Goal: Check status: Check status

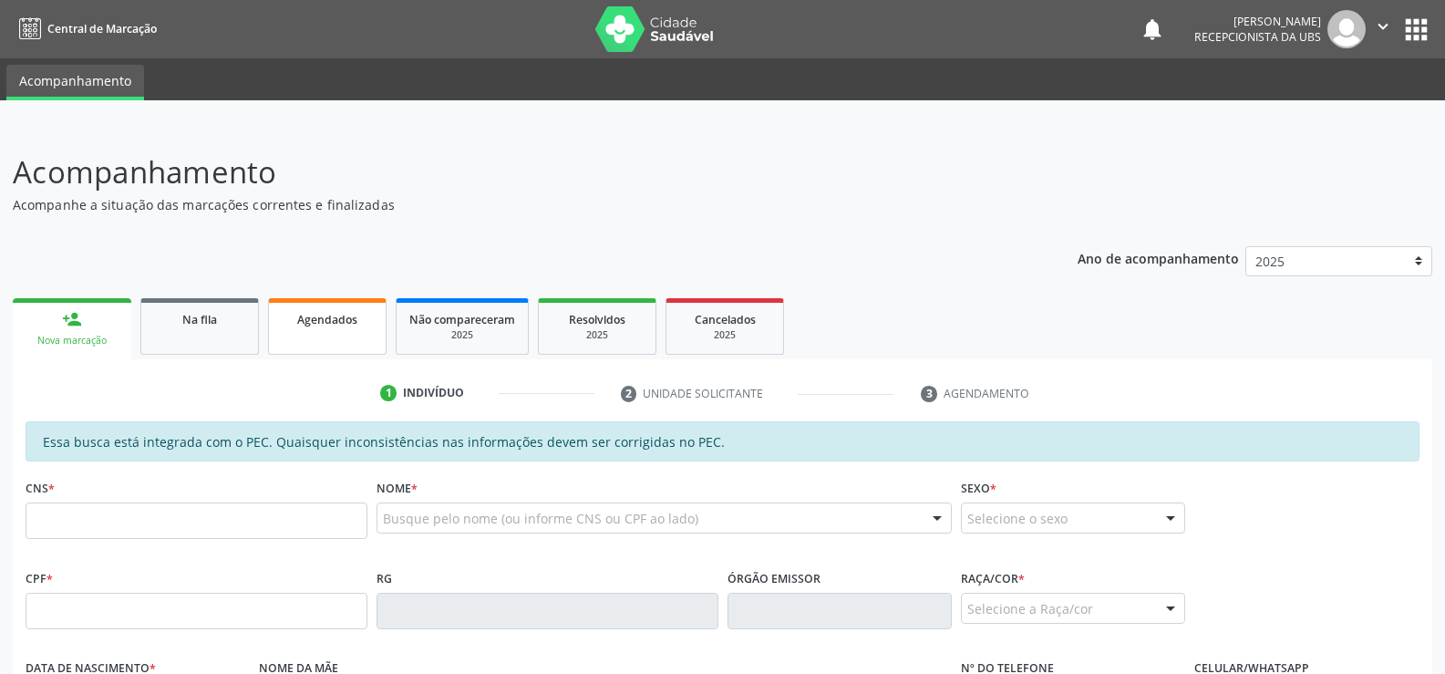
click at [320, 316] on span "Agendados" at bounding box center [327, 319] width 60 height 15
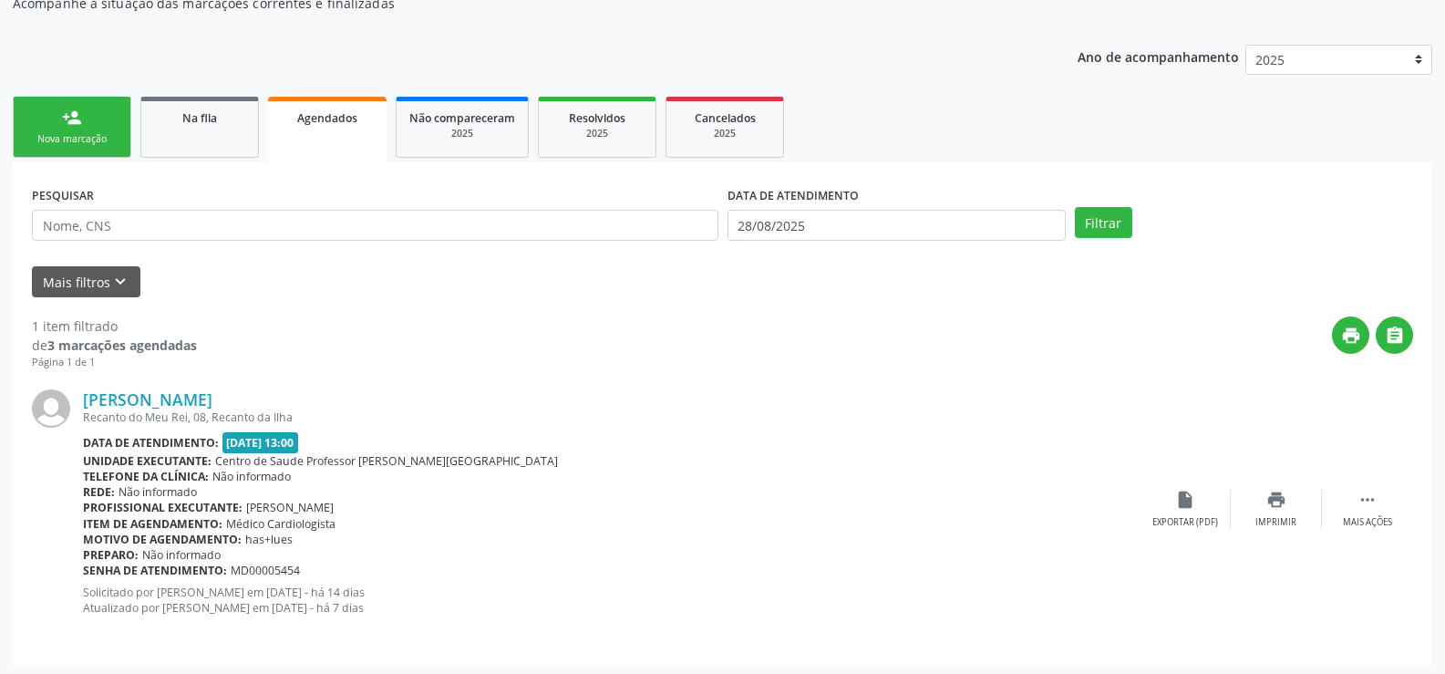
scroll to position [207, 0]
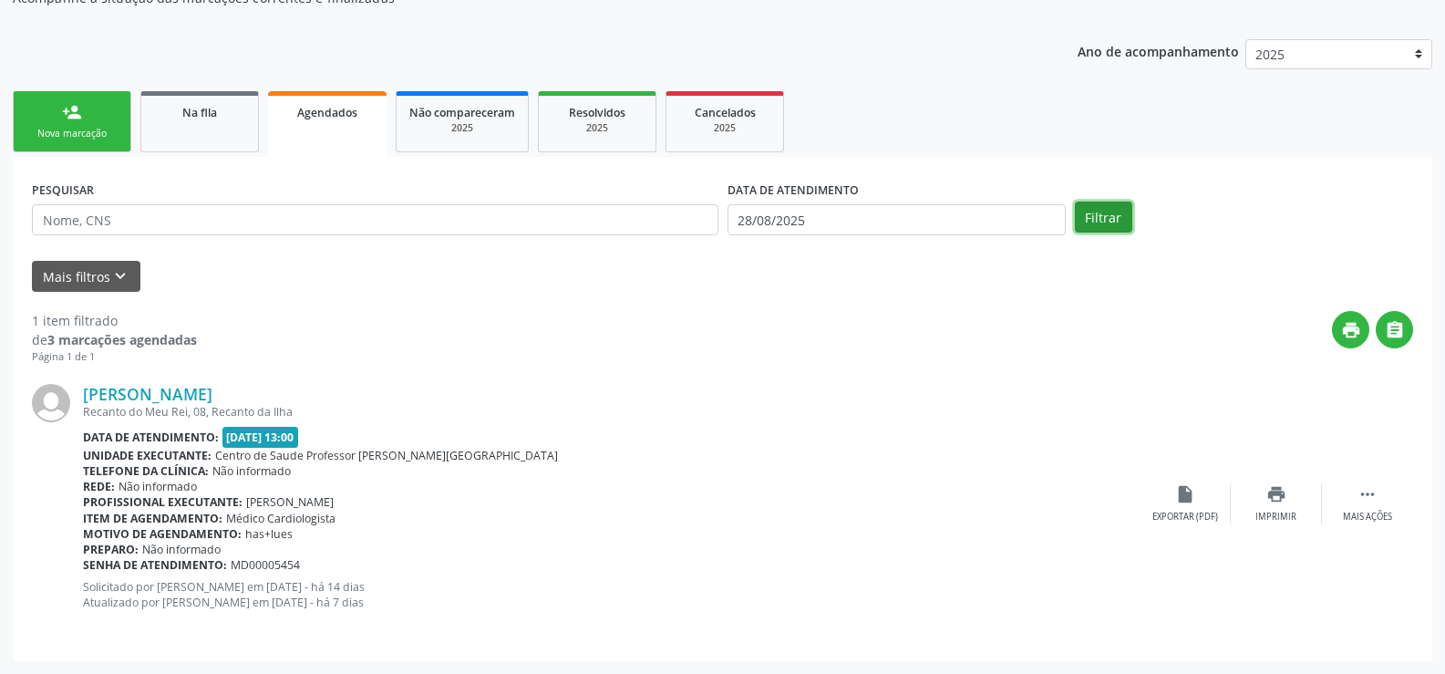
click at [1104, 216] on button "Filtrar" at bounding box center [1103, 216] width 57 height 31
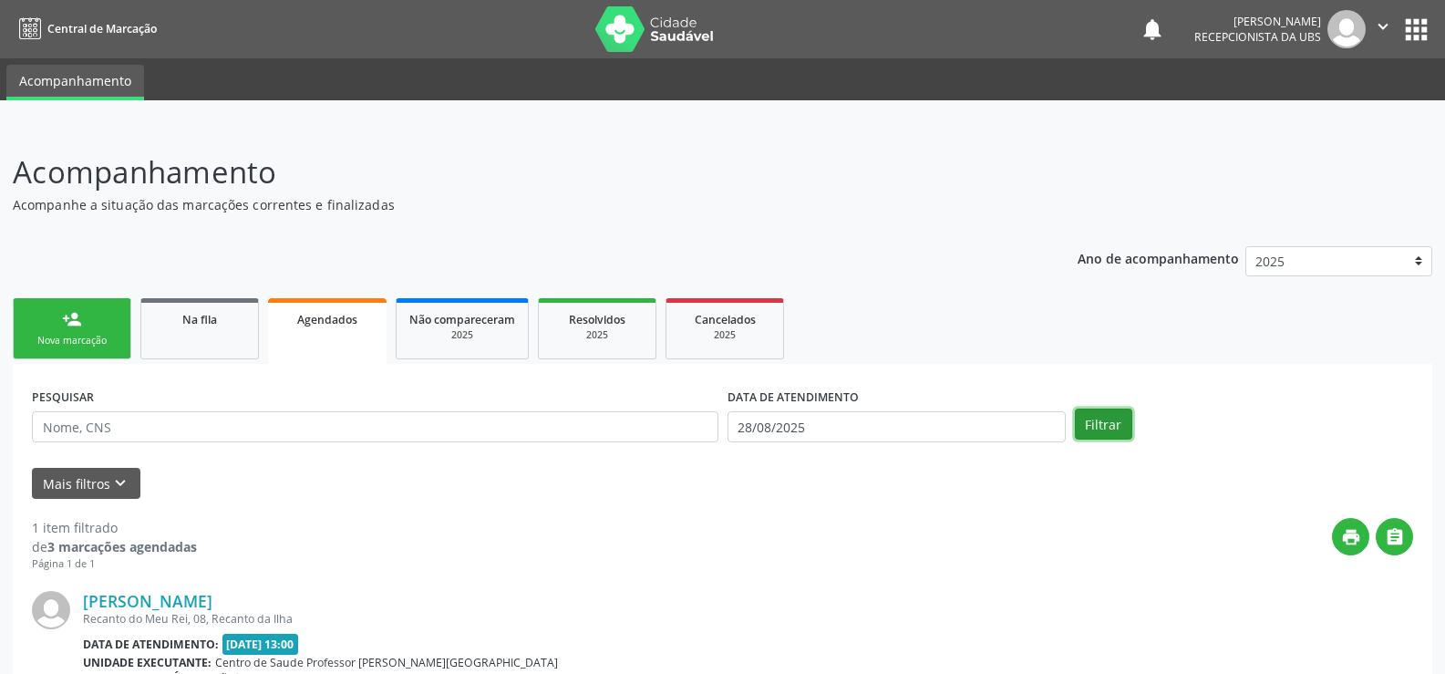
click at [1109, 439] on button "Filtrar" at bounding box center [1103, 423] width 57 height 31
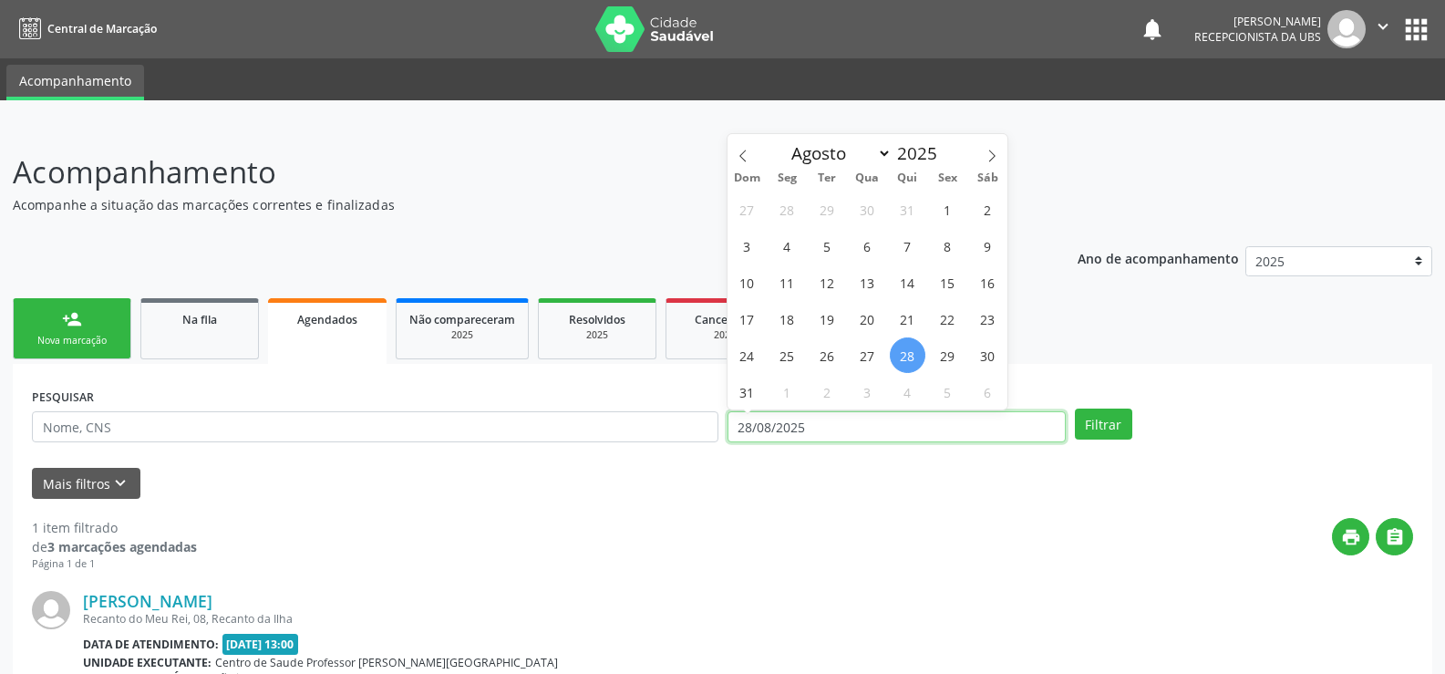
click at [991, 439] on input "28/08/2025" at bounding box center [896, 426] width 338 height 31
click at [754, 392] on span "31" at bounding box center [747, 392] width 36 height 36
type input "[DATE]"
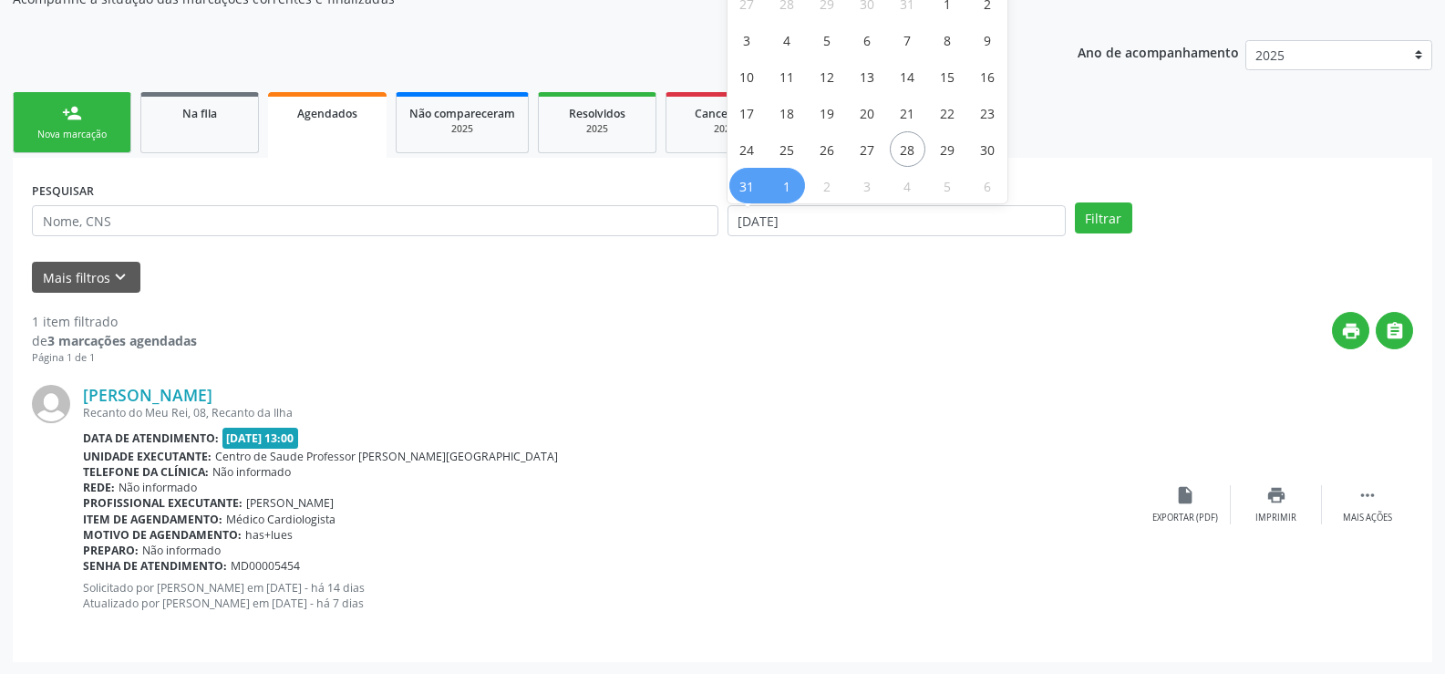
scroll to position [207, 0]
click at [731, 191] on span "31" at bounding box center [747, 185] width 36 height 36
click at [1108, 232] on div "PESQUISAR DATA DE ATENDIMENTO [DATE] Filtrar" at bounding box center [722, 211] width 1390 height 71
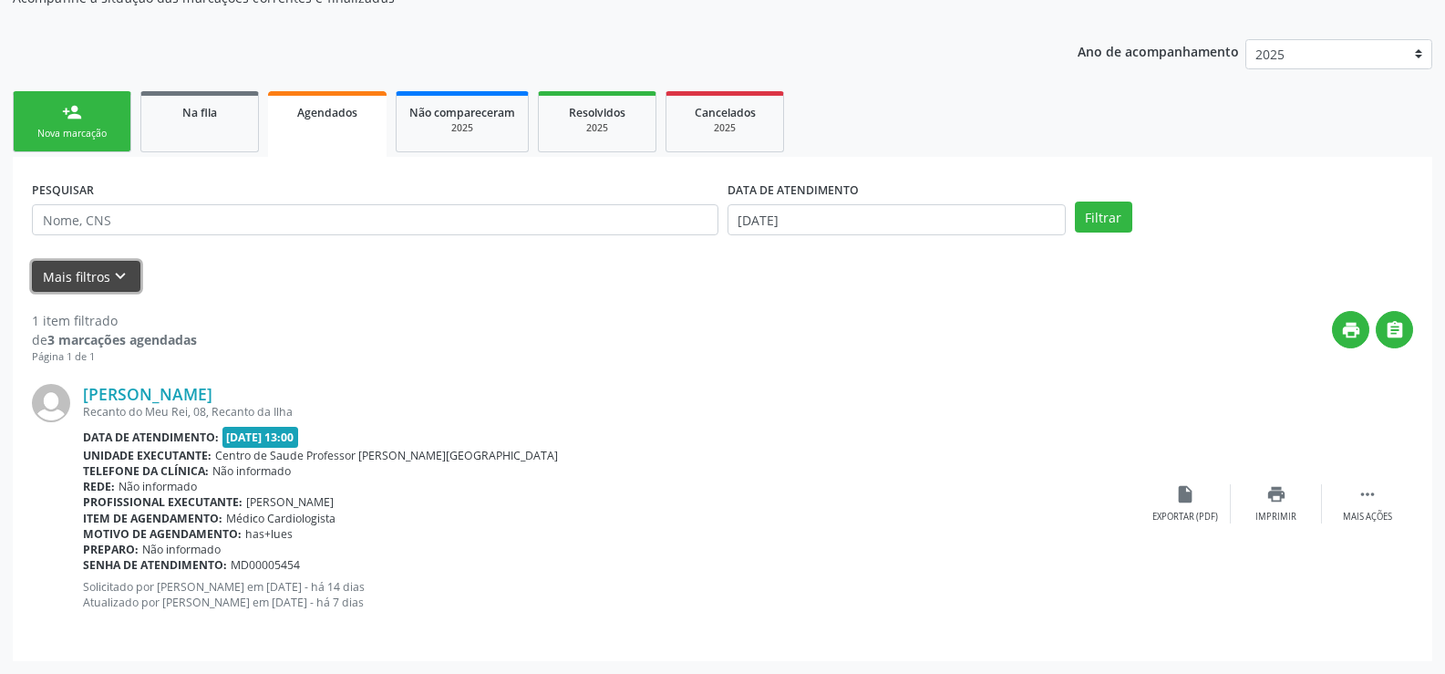
click at [120, 266] on icon "keyboard_arrow_down" at bounding box center [120, 276] width 20 height 20
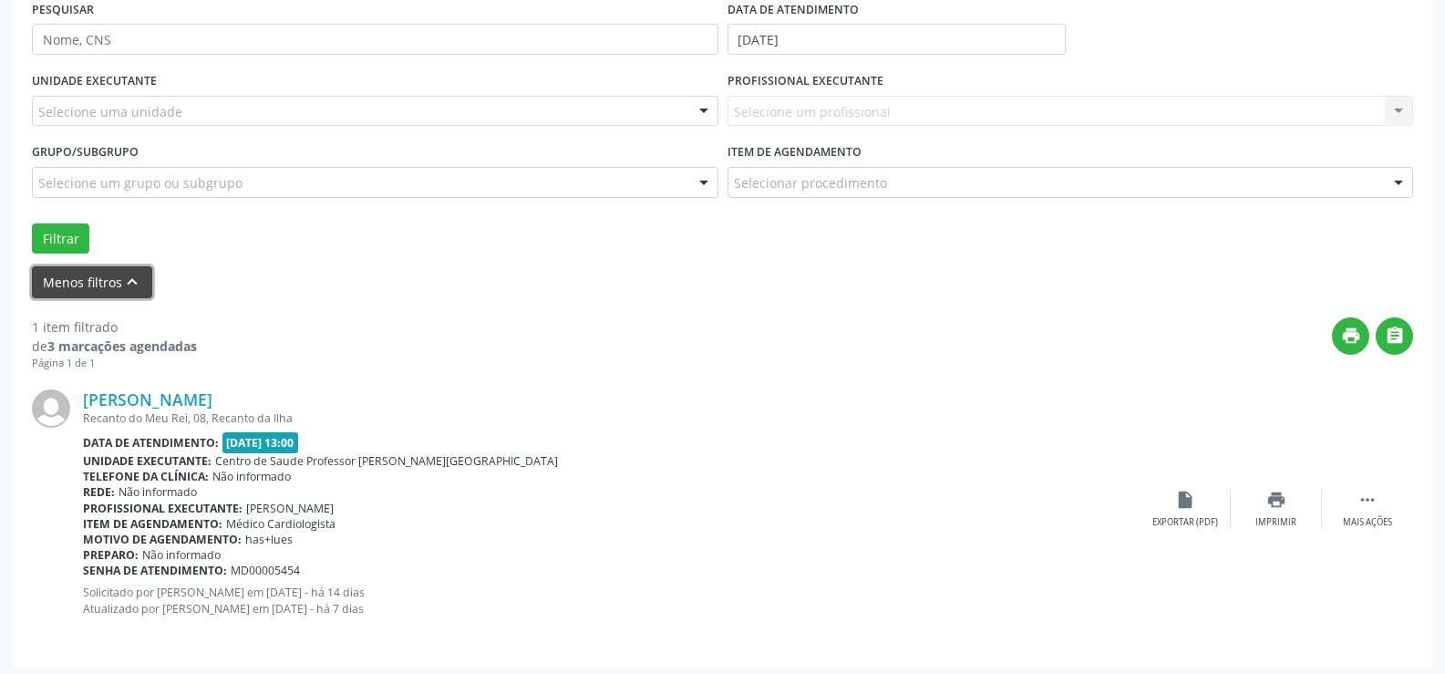
scroll to position [394, 0]
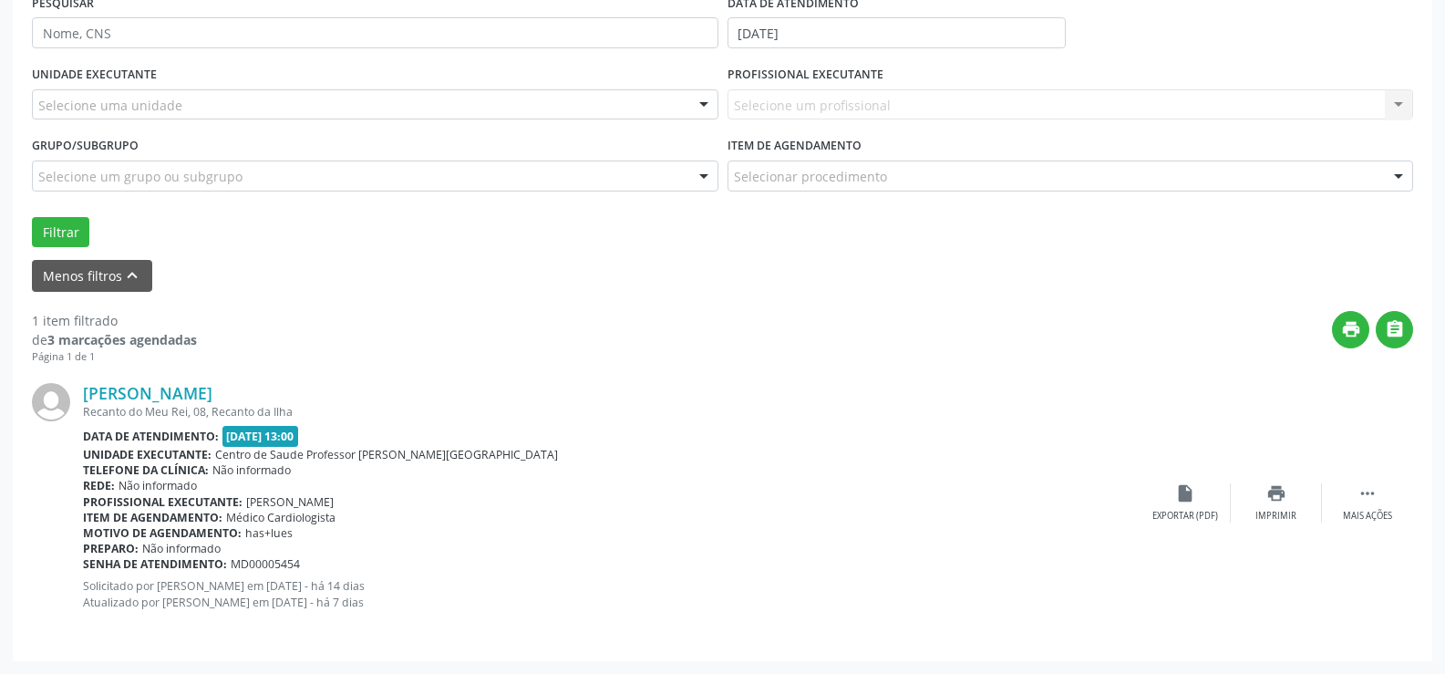
click at [704, 461] on div "Unidade executante: Centro de Saude Professor [PERSON_NAME][GEOGRAPHIC_DATA]" at bounding box center [611, 454] width 1057 height 15
click at [119, 275] on button "Menos filtros keyboard_arrow_up" at bounding box center [92, 276] width 120 height 32
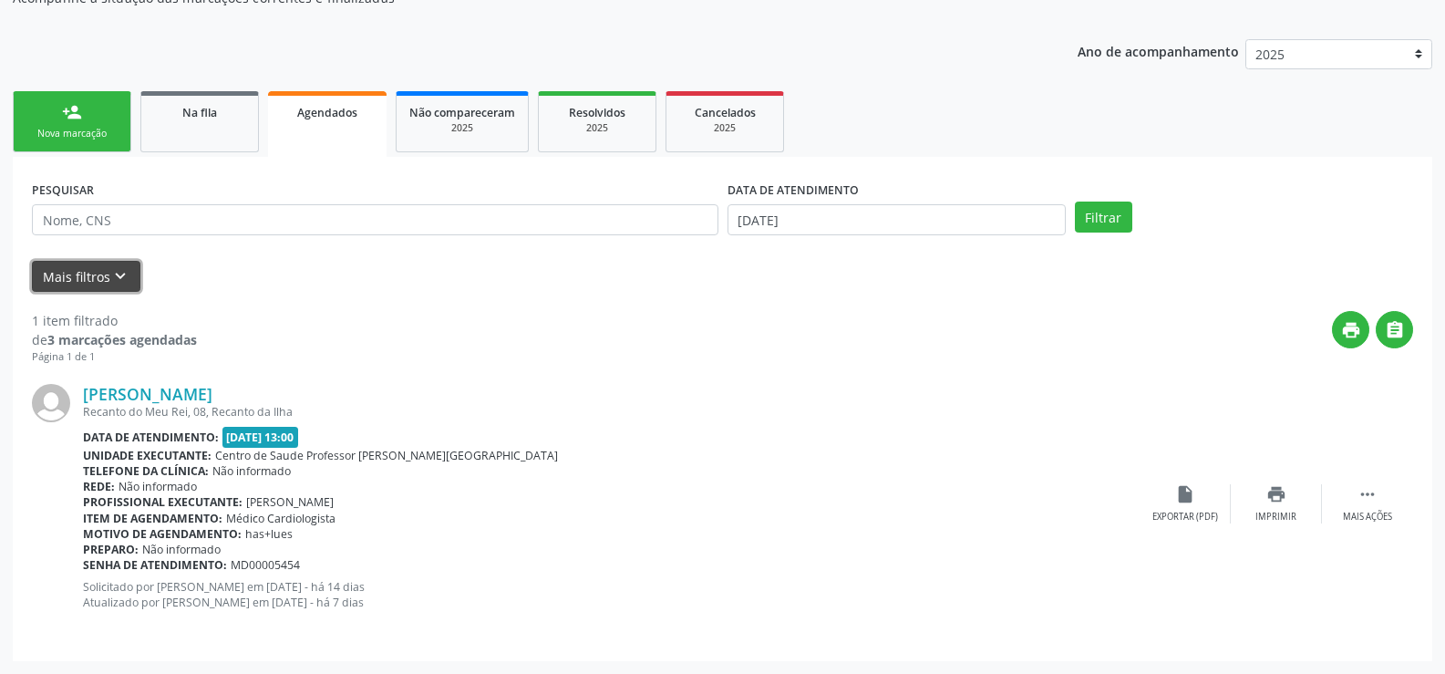
scroll to position [207, 0]
click at [1101, 223] on button "Filtrar" at bounding box center [1103, 216] width 57 height 31
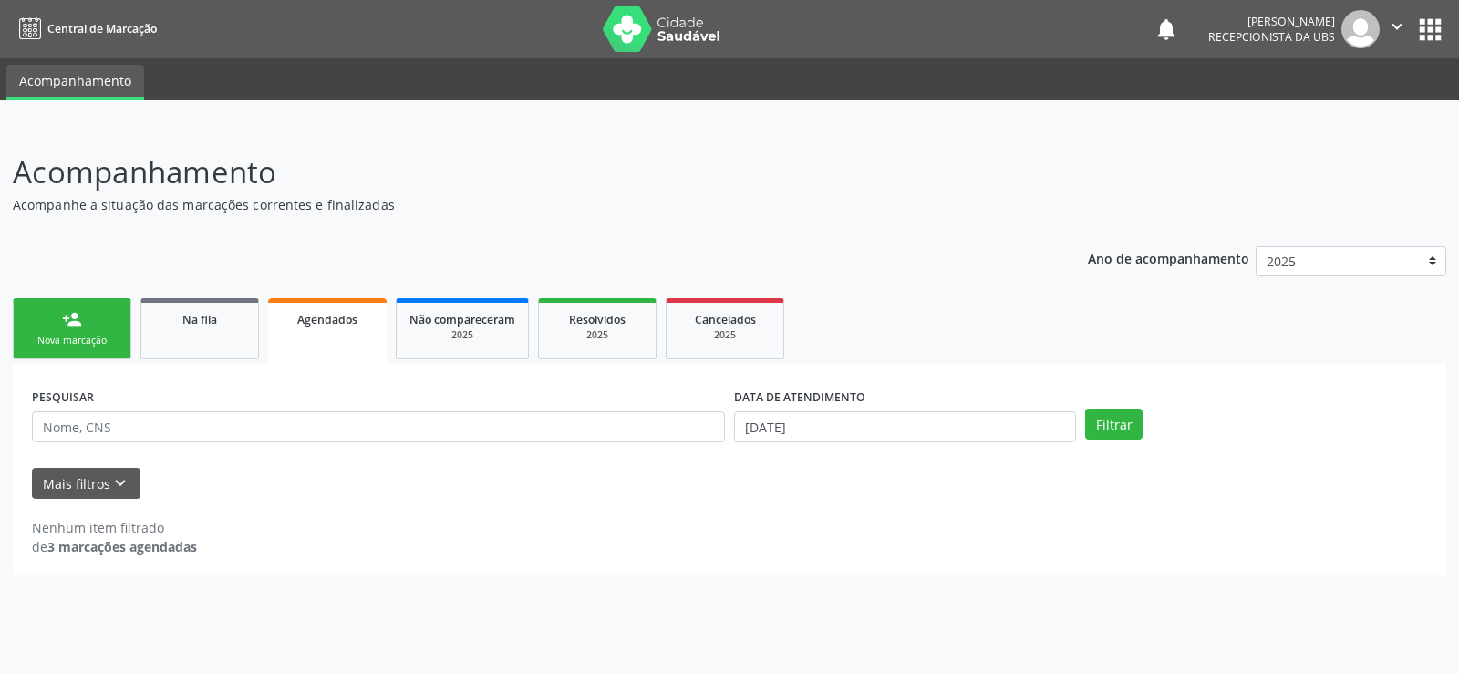
click at [45, 554] on div "de 3 marcações agendadas" at bounding box center [114, 546] width 165 height 19
click at [116, 478] on icon "keyboard_arrow_down" at bounding box center [120, 483] width 20 height 20
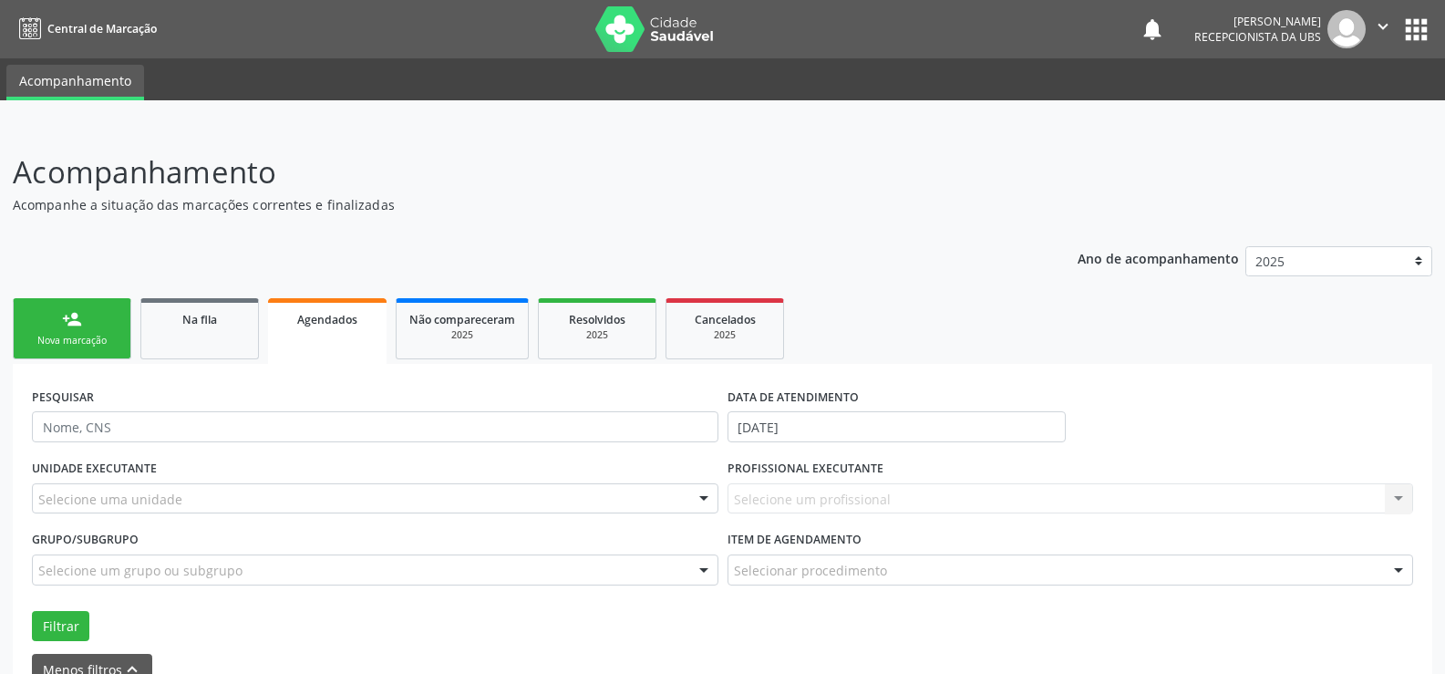
click at [332, 331] on link "Agendados" at bounding box center [327, 331] width 119 height 66
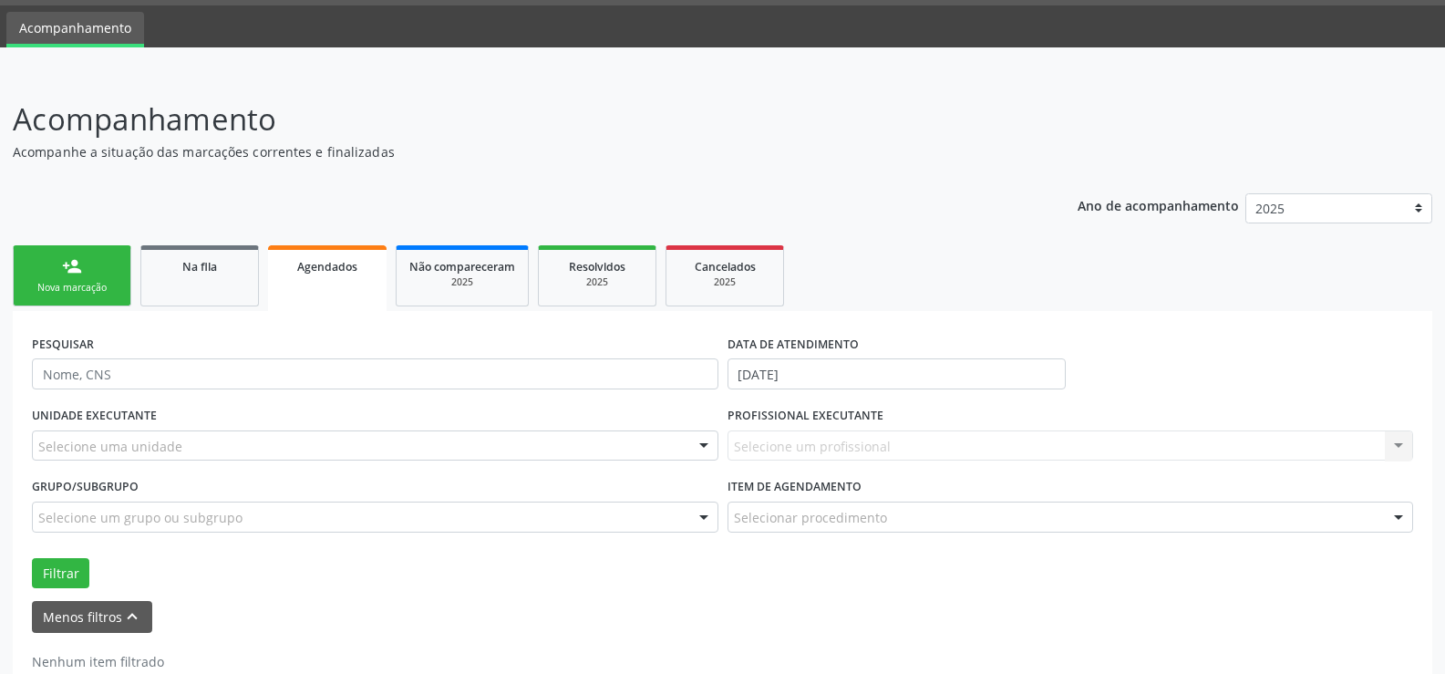
scroll to position [101, 0]
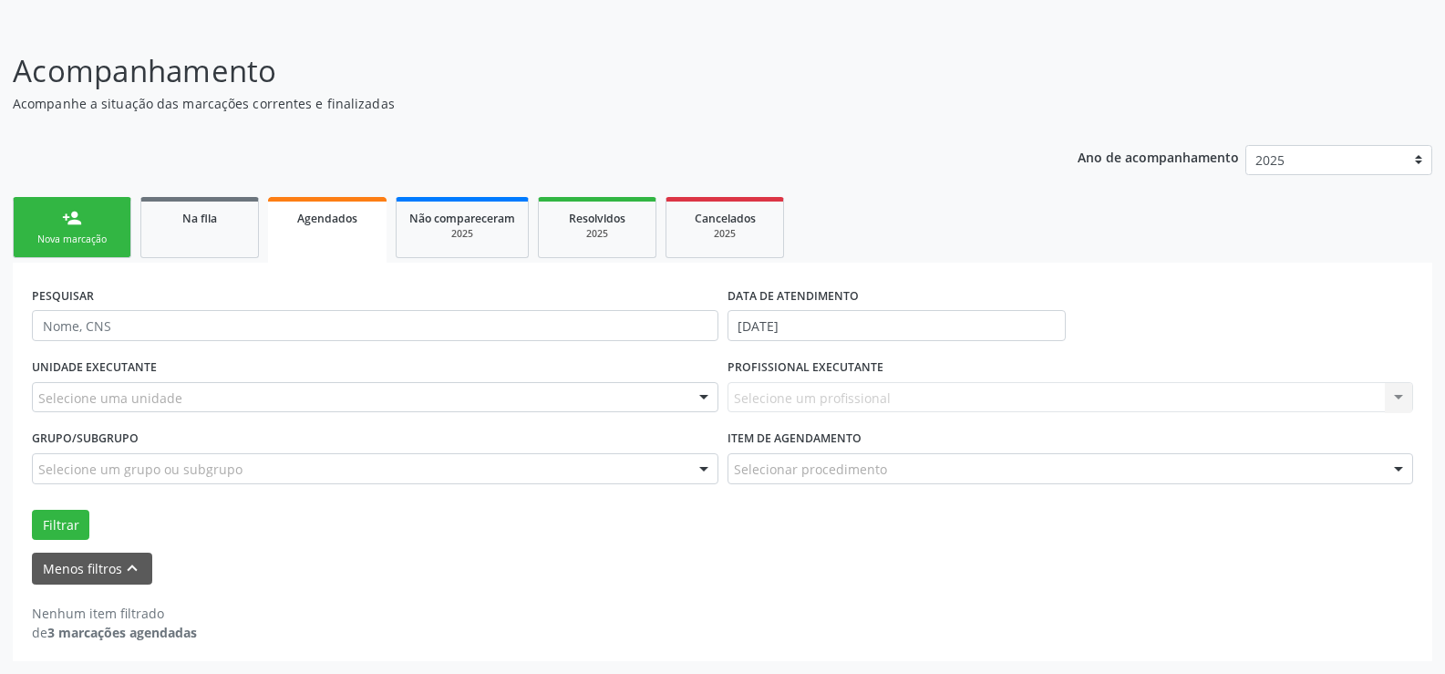
click at [342, 214] on span "Agendados" at bounding box center [327, 218] width 60 height 15
click at [341, 220] on span "Agendados" at bounding box center [327, 218] width 60 height 15
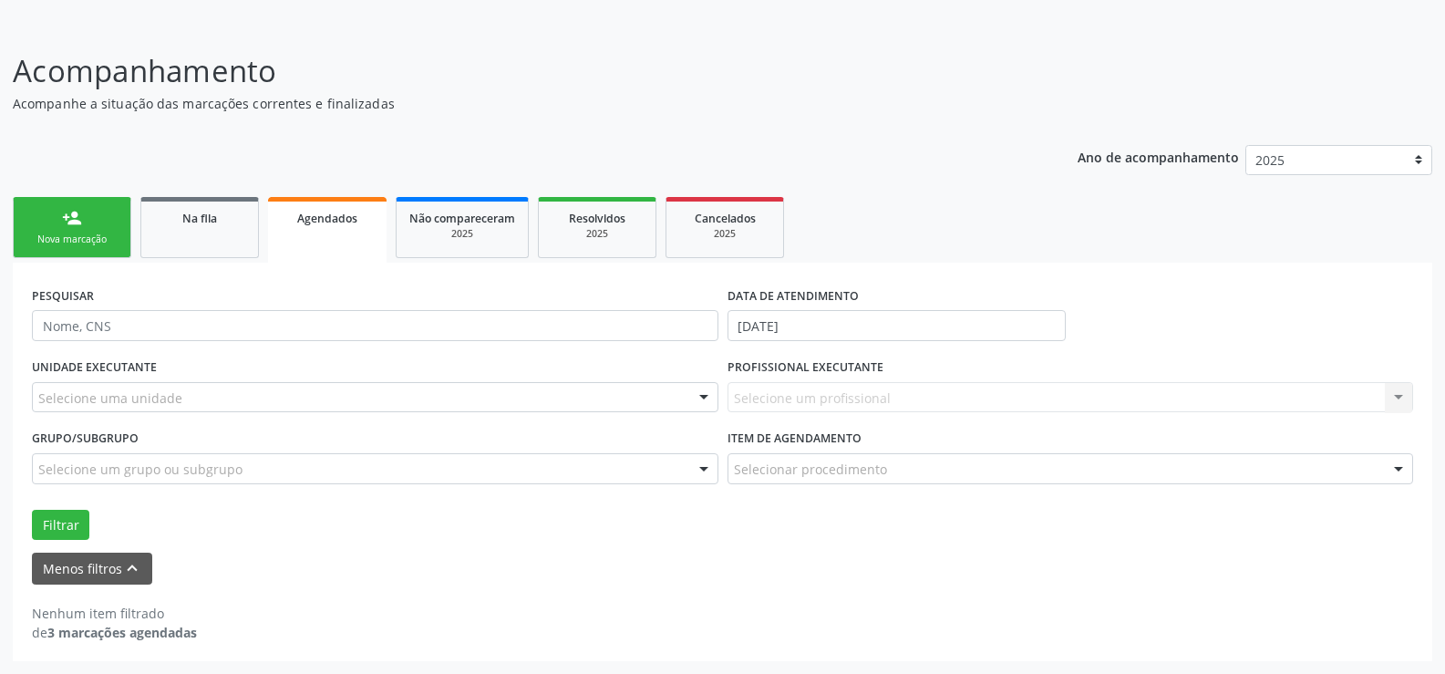
click at [341, 220] on span "Agendados" at bounding box center [327, 218] width 60 height 15
click at [117, 605] on div "Nenhum item filtrado" at bounding box center [114, 613] width 165 height 19
click at [118, 581] on button "Menos filtros keyboard_arrow_up" at bounding box center [92, 568] width 120 height 32
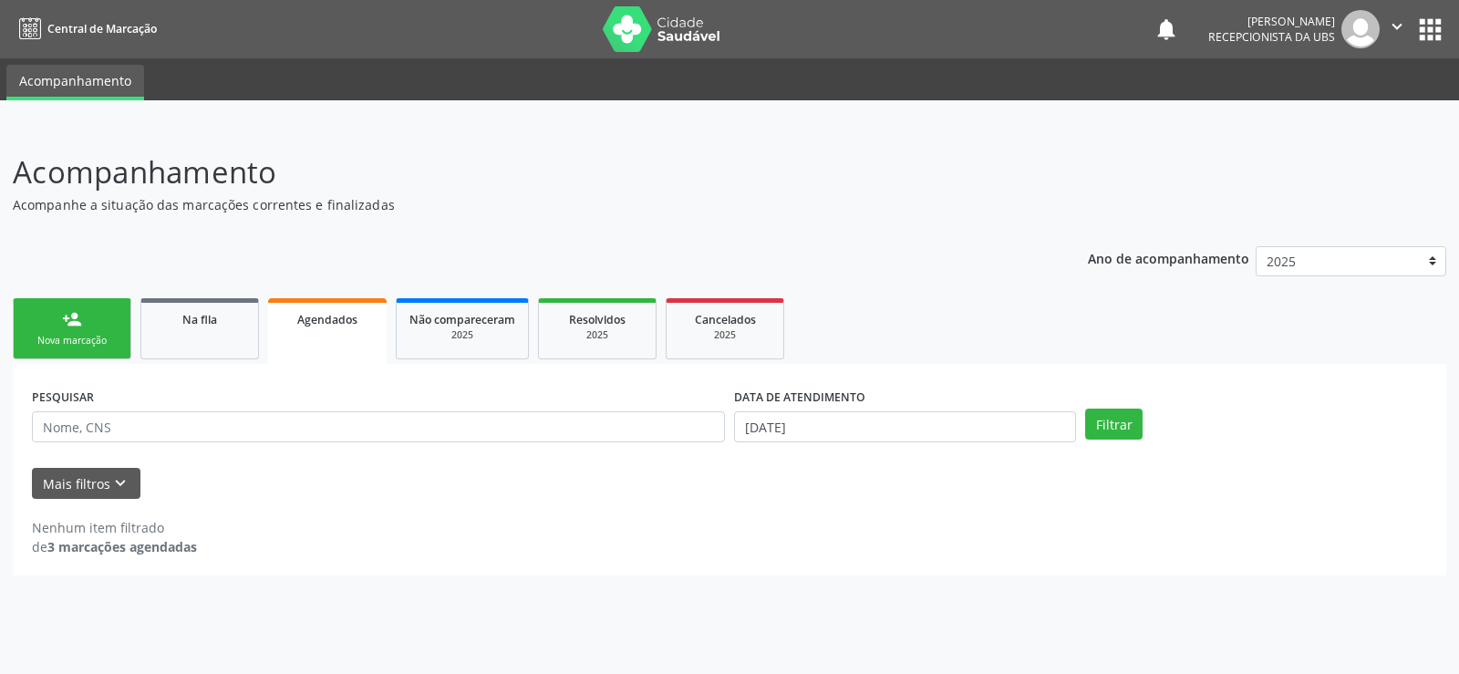
click at [320, 337] on link "Agendados" at bounding box center [327, 331] width 119 height 66
click at [1128, 419] on button "Filtrar" at bounding box center [1113, 423] width 57 height 31
click at [882, 416] on input "[DATE]" at bounding box center [905, 426] width 342 height 31
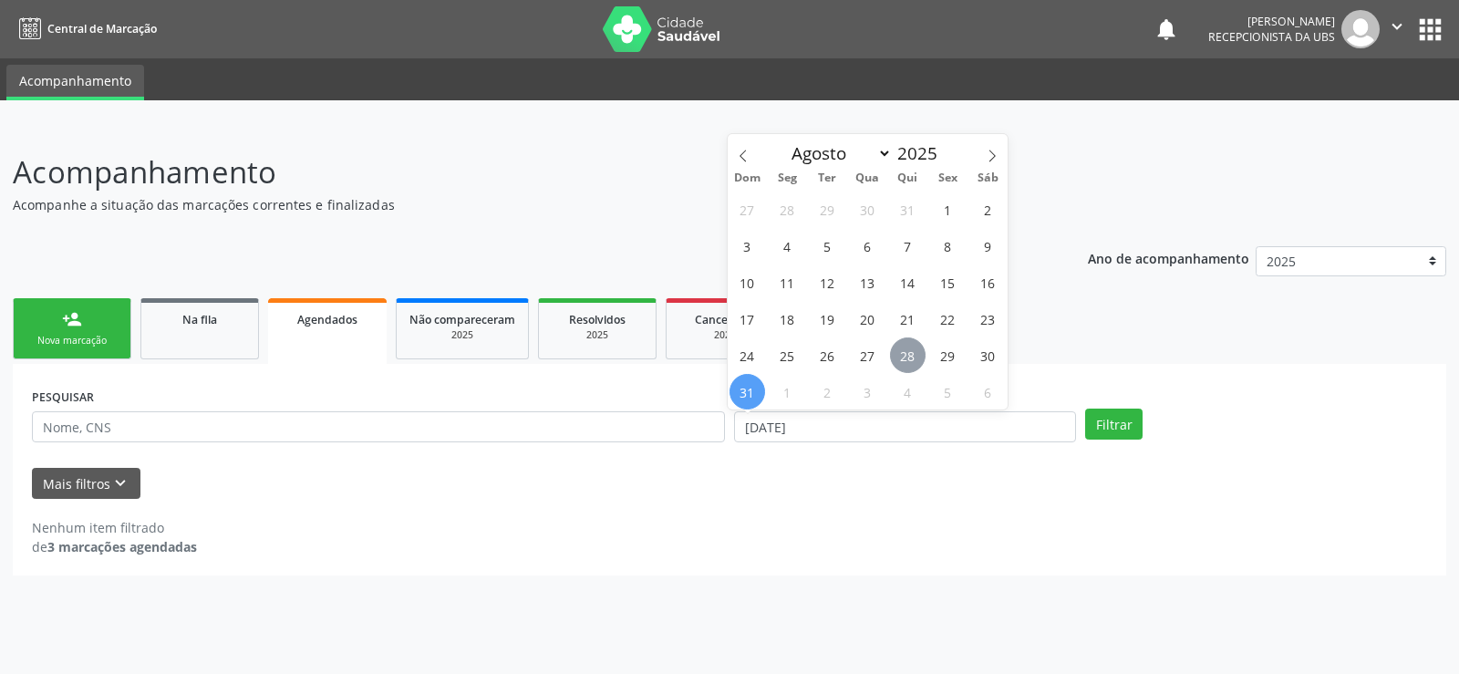
click at [904, 361] on span "28" at bounding box center [908, 355] width 36 height 36
type input "28/08/2025"
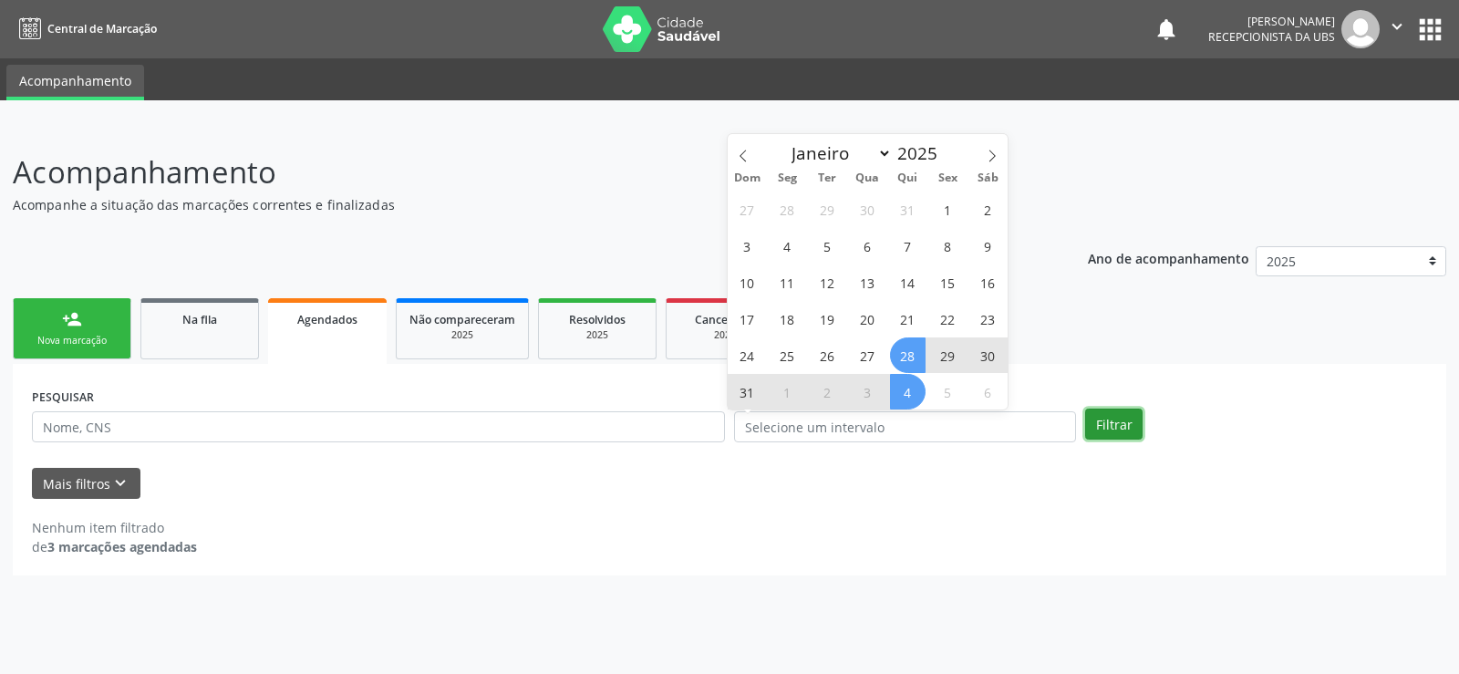
click at [1118, 426] on button "Filtrar" at bounding box center [1113, 423] width 57 height 31
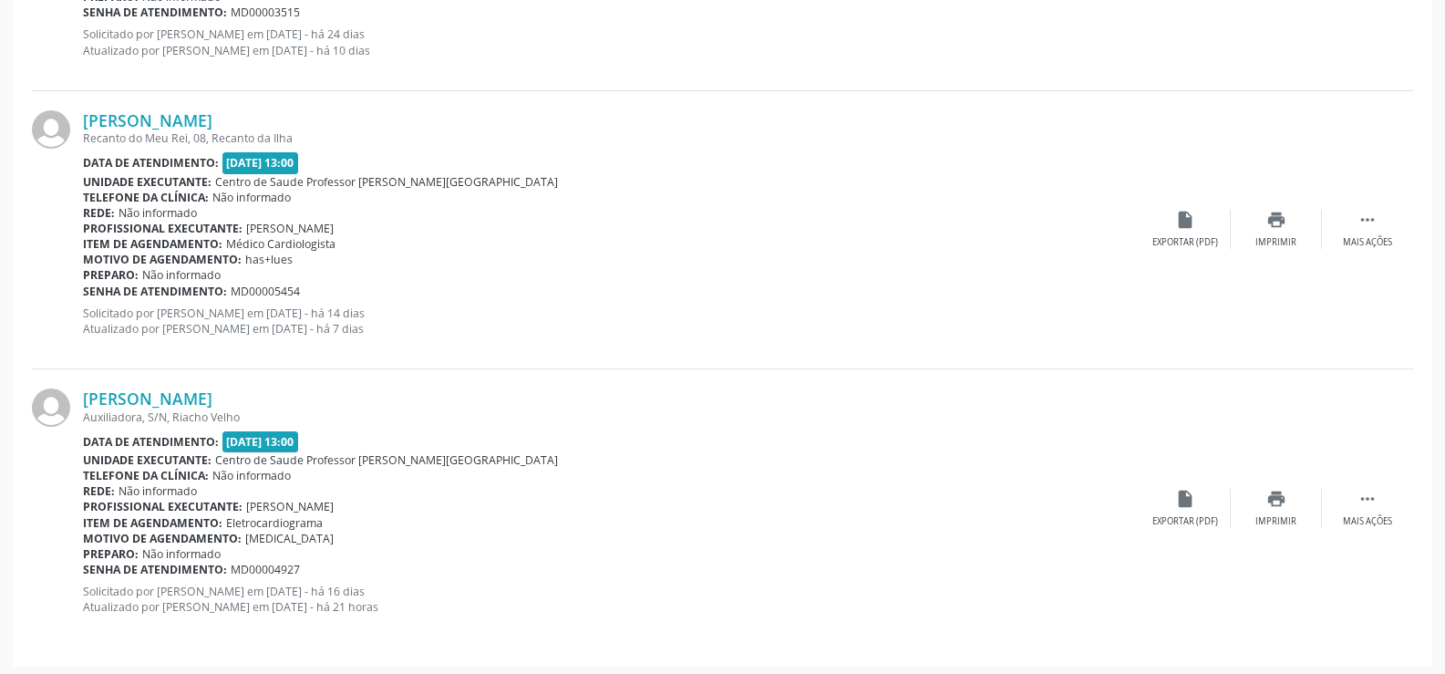
scroll to position [748, 0]
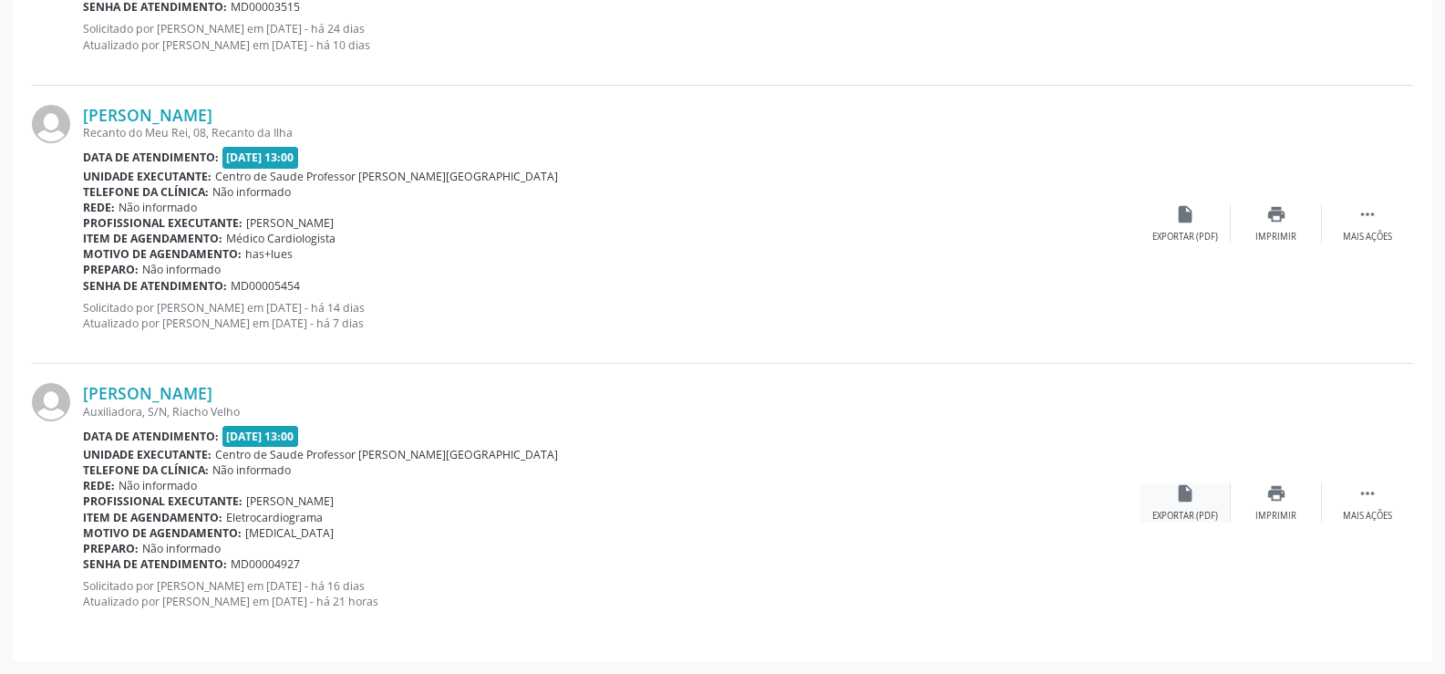
click at [1170, 500] on div "insert_drive_file Exportar (PDF)" at bounding box center [1185, 502] width 91 height 39
click at [1364, 516] on div "Mais ações" at bounding box center [1367, 516] width 49 height 13
click at [1364, 516] on div "Menos ações" at bounding box center [1367, 516] width 58 height 13
